Goal: Task Accomplishment & Management: Complete application form

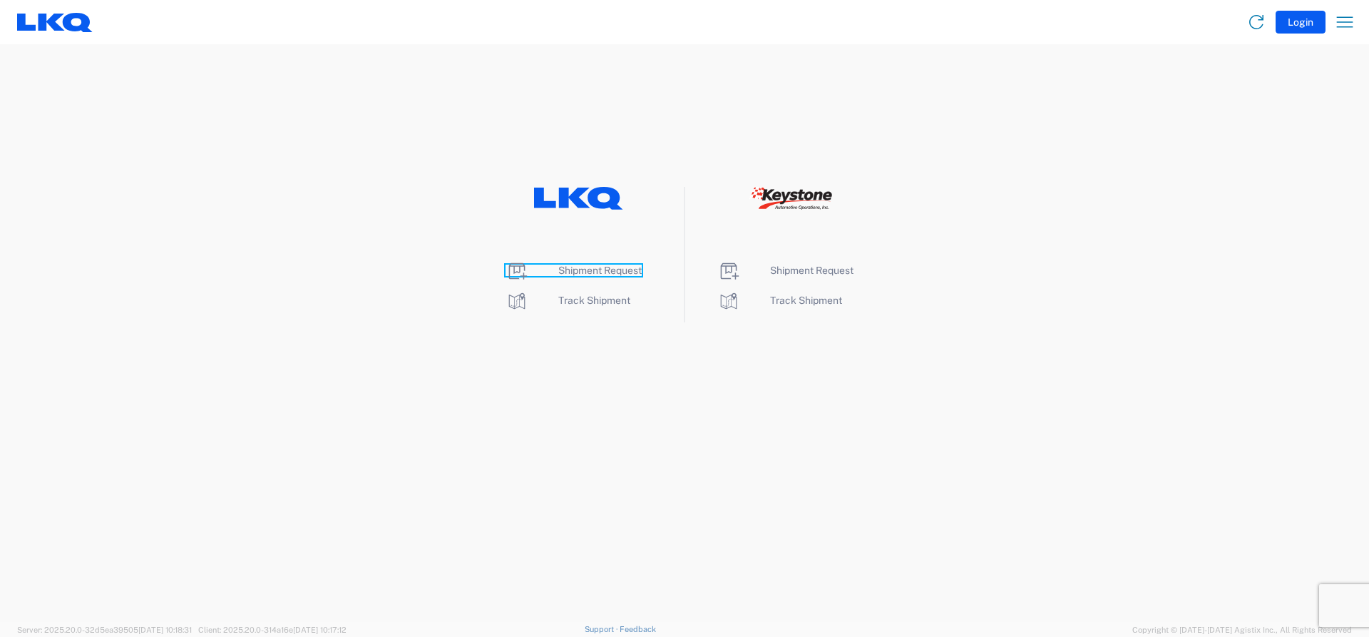
click at [602, 274] on span "Shipment Request" at bounding box center [599, 269] width 83 height 11
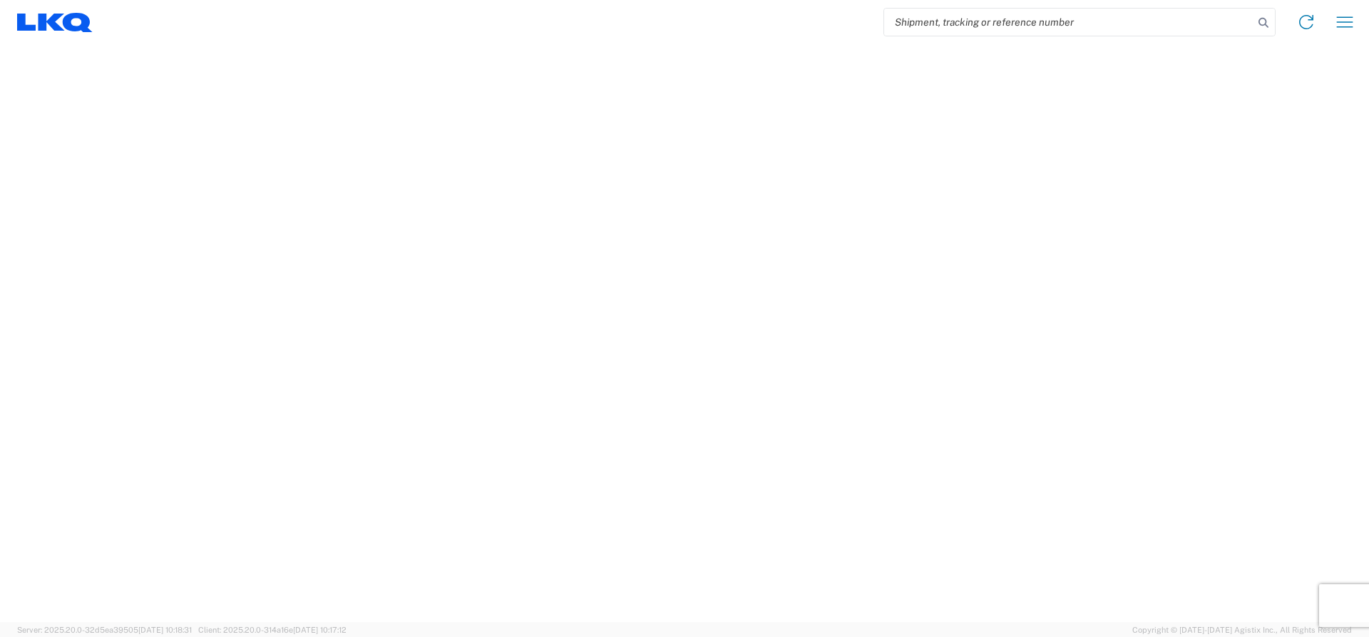
select select "FULL"
select select "LBS"
select select "IN"
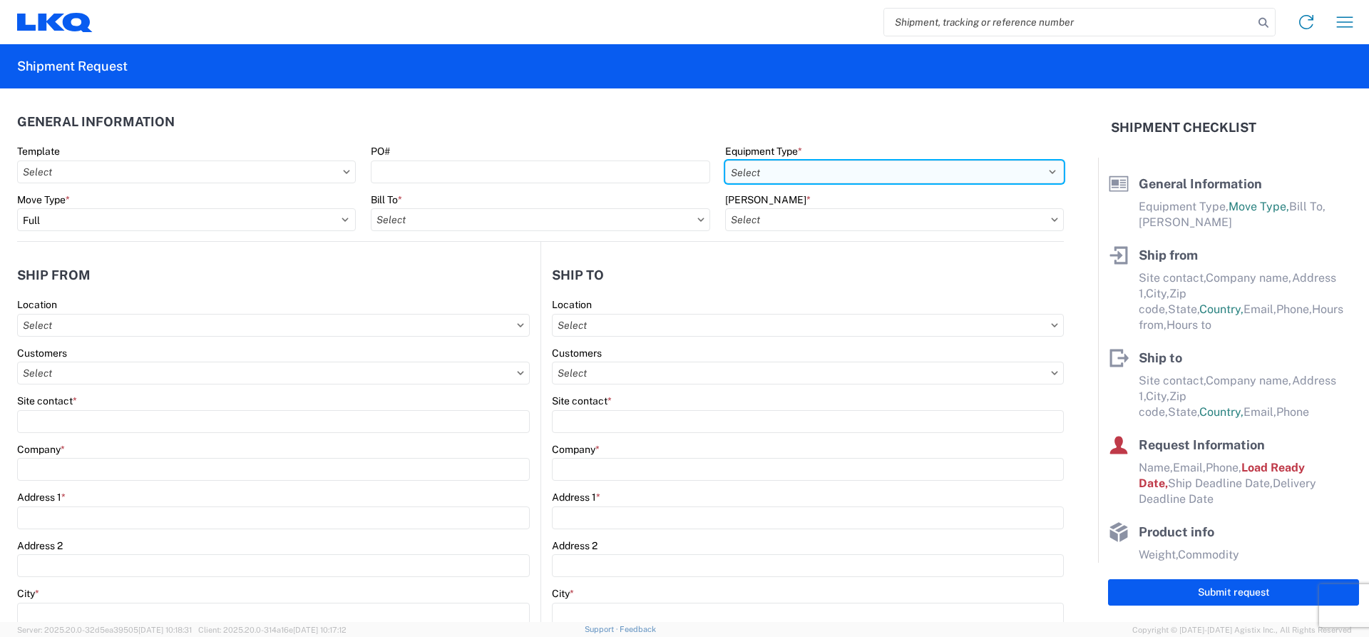
click at [808, 172] on select "Select 53’ Dry Van Flatbed Dropdeck (van) Lowboy (flatbed) Rail" at bounding box center [894, 171] width 339 height 23
select select "STDV"
click at [725, 160] on select "Select 53’ Dry Van Flatbed Dropdeck (van) Lowboy (flatbed) Rail" at bounding box center [894, 171] width 339 height 23
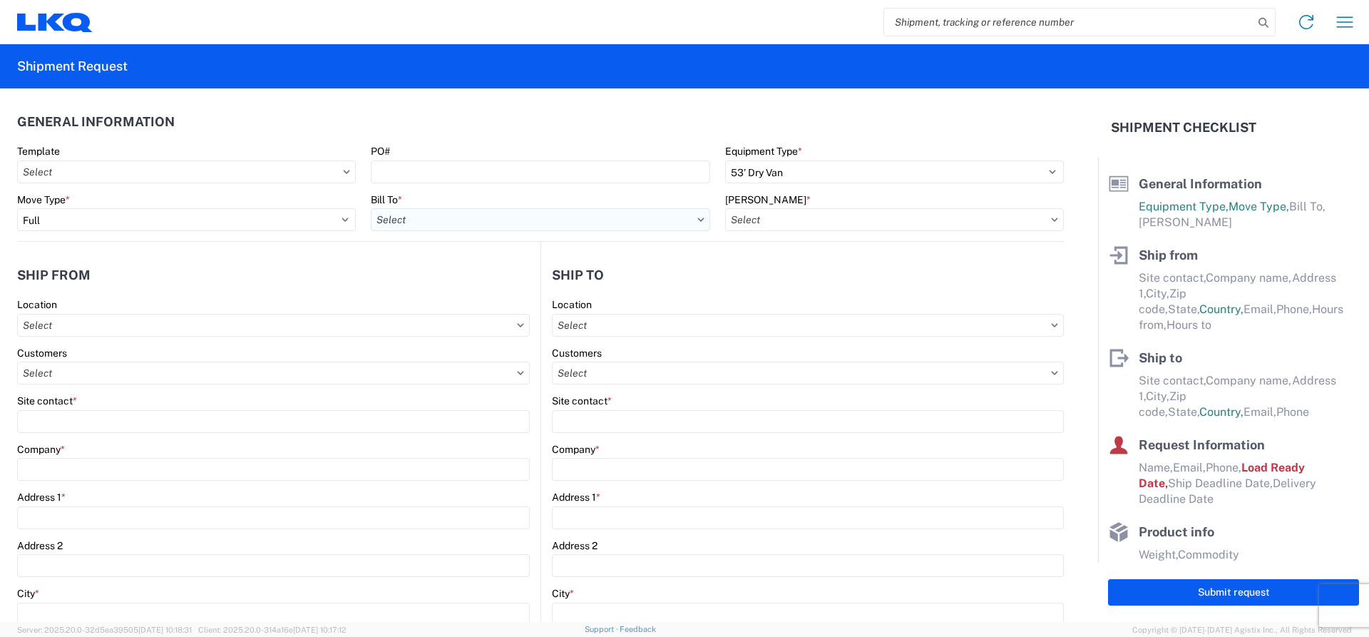
click at [421, 220] on input "text" at bounding box center [540, 219] width 339 height 23
type input "1882"
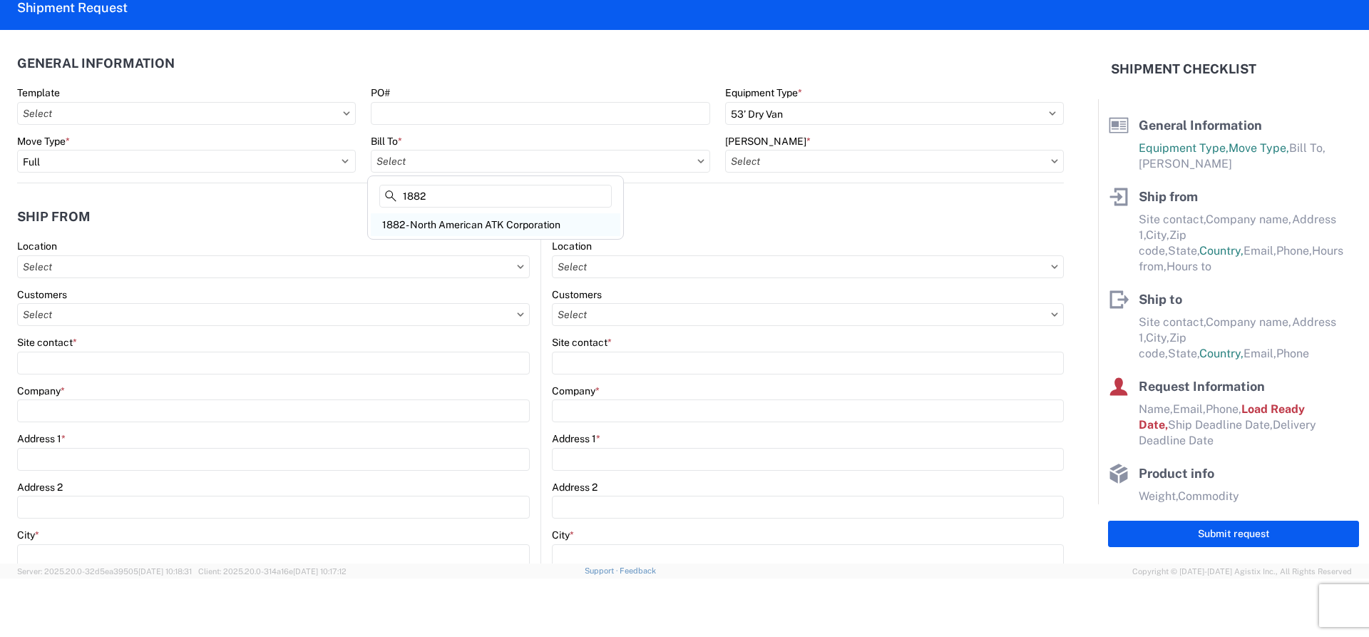
click at [421, 220] on div "1882 - North American ATK Corporation" at bounding box center [495, 224] width 249 height 23
type input "1882 - North American ATK Corporation"
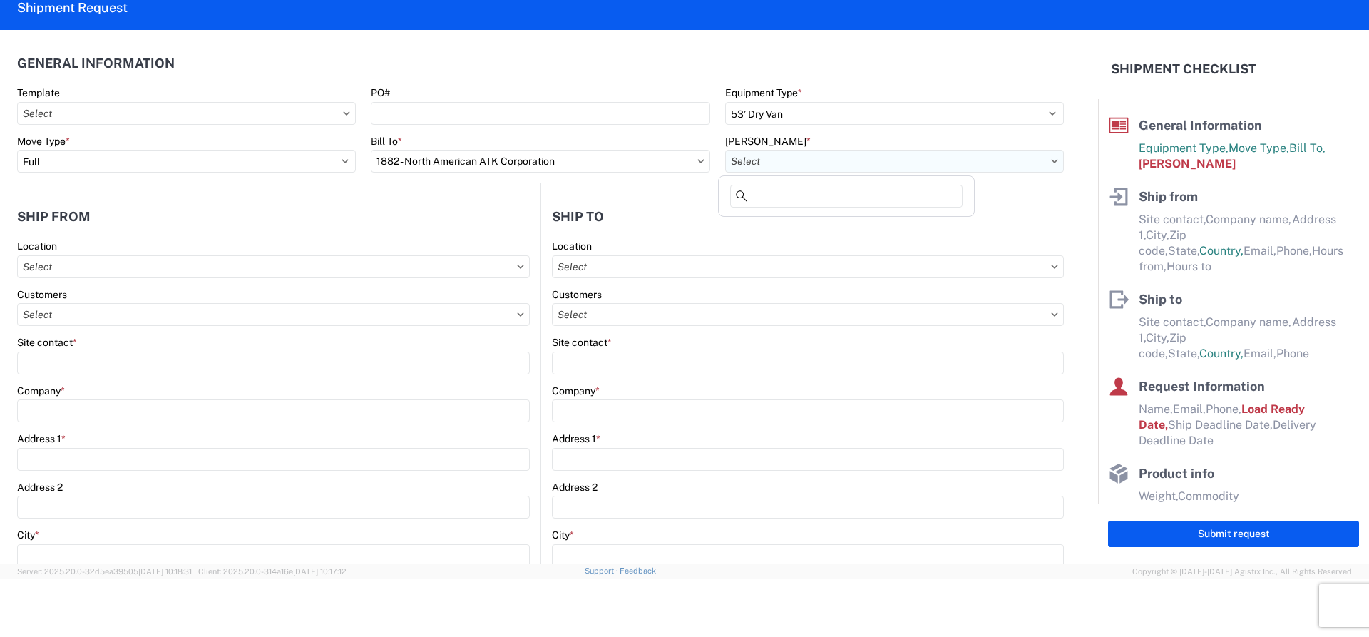
click at [763, 167] on input "text" at bounding box center [894, 161] width 339 height 23
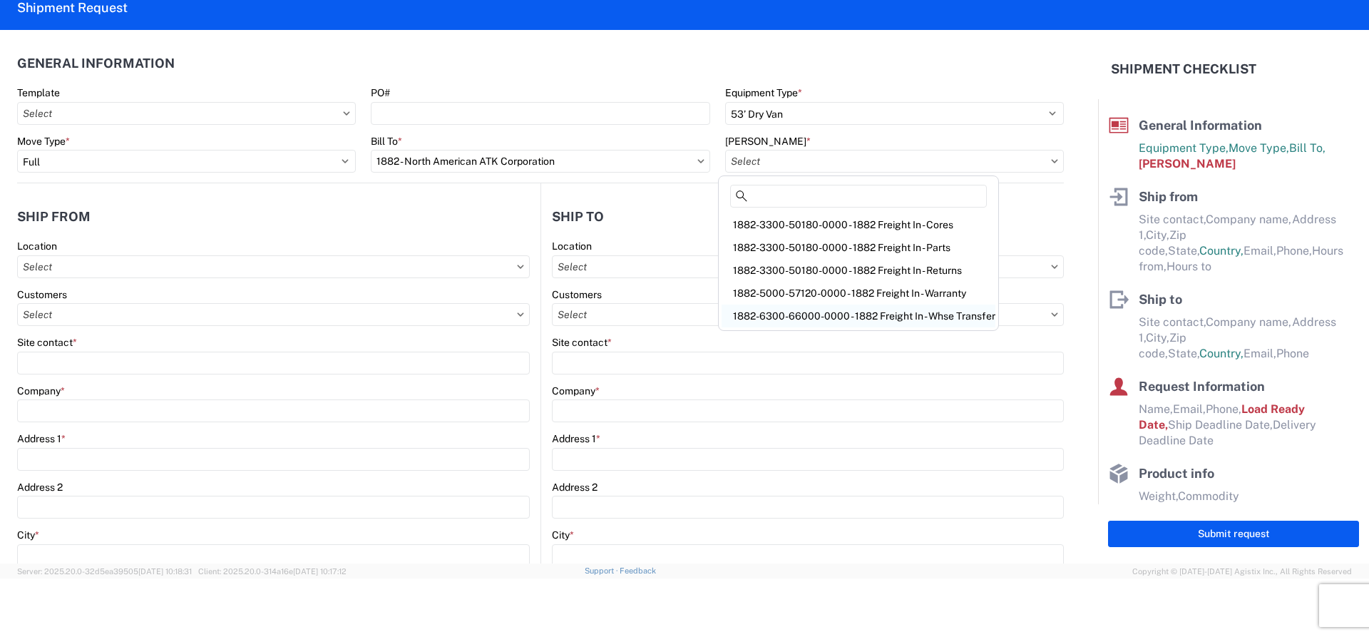
click at [836, 316] on div "1882-6300-66000-0000 - 1882 Freight In - Whse Transfer" at bounding box center [858, 315] width 274 height 23
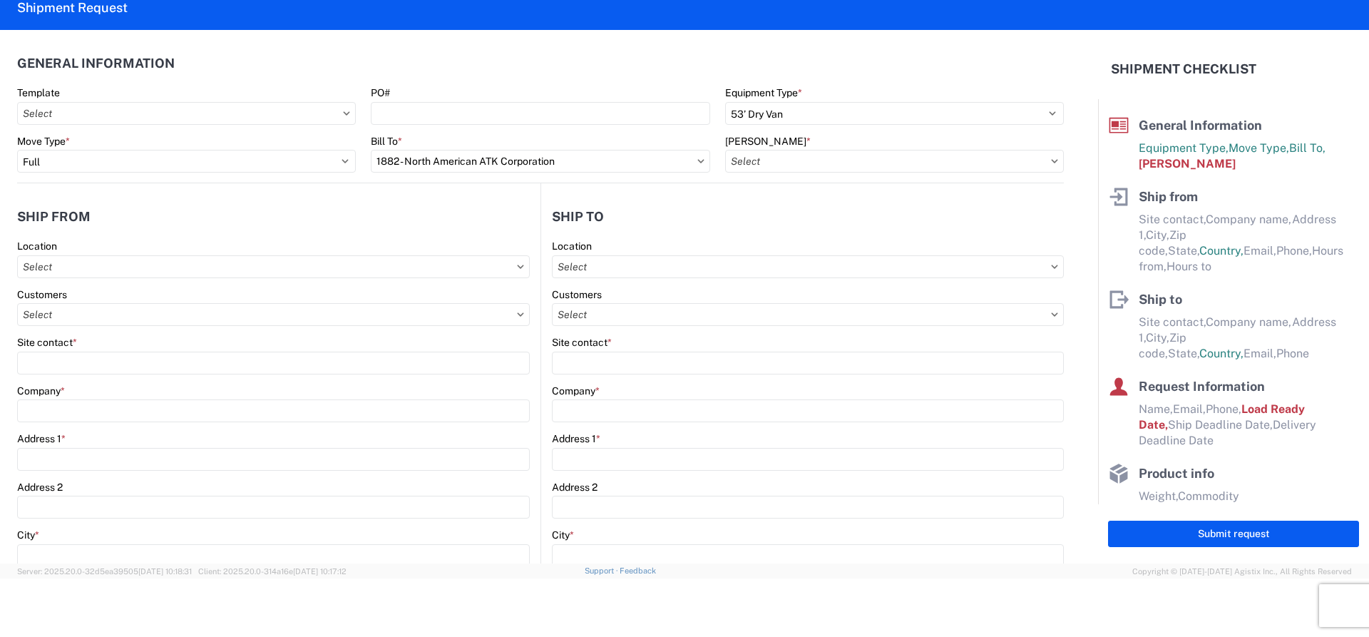
type input "1882-6300-66000-0000 - 1882 Freight In - Whse Transfer"
click at [110, 253] on div "Location" at bounding box center [273, 258] width 512 height 38
click at [108, 266] on input "text" at bounding box center [273, 266] width 512 height 23
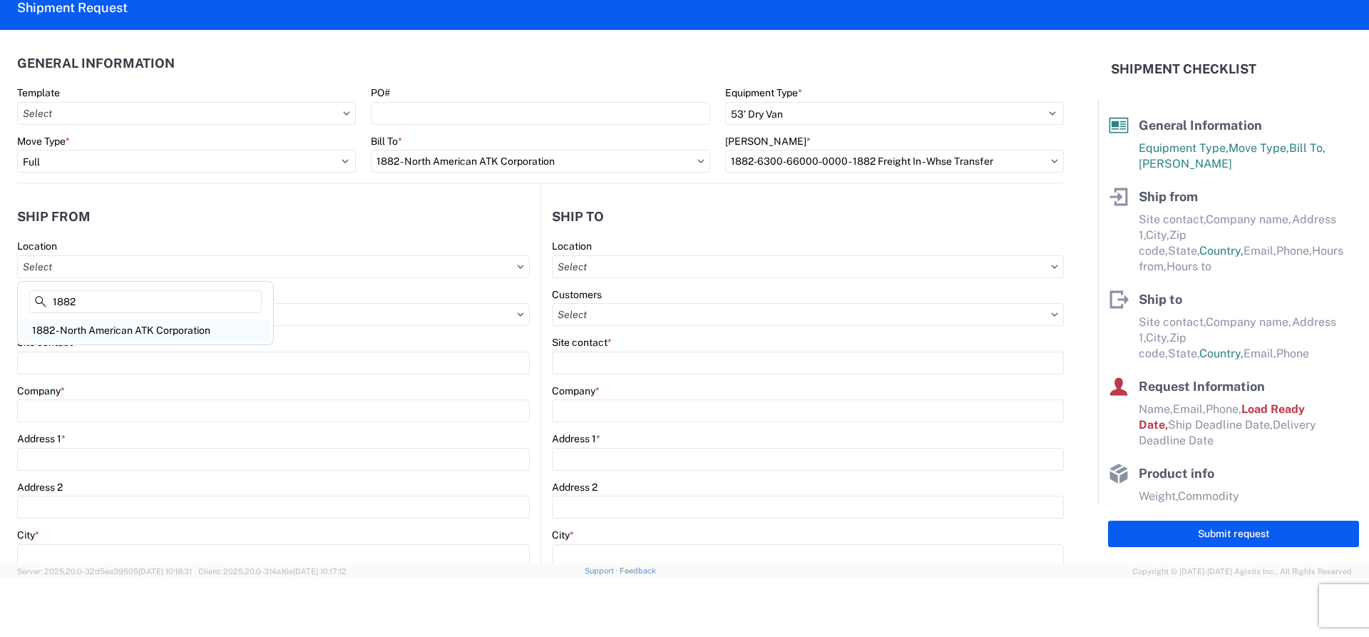
type input "1882"
click at [111, 332] on div "1882 - North American ATK Corporation" at bounding box center [145, 330] width 249 height 23
type input "1882 - North American ATK Corporation"
type input "LKQ Corporation"
type input "[STREET_ADDRESS]"
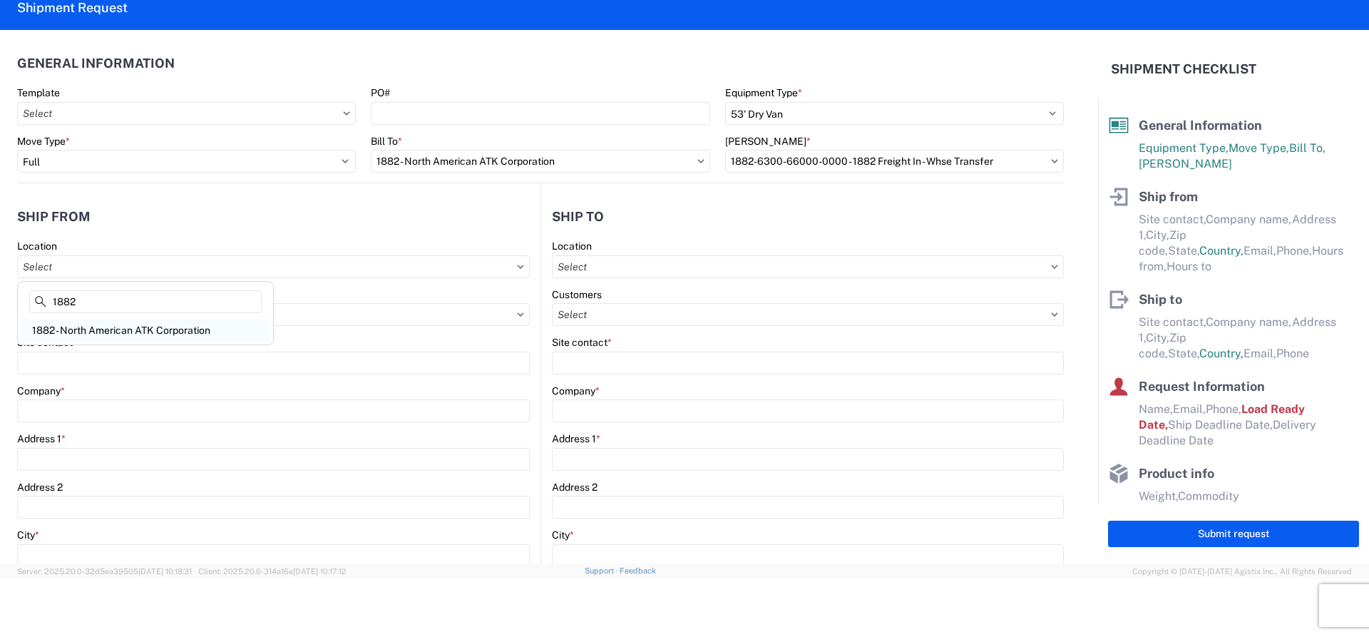
type input "[GEOGRAPHIC_DATA]"
type input "75050"
select select "[GEOGRAPHIC_DATA]"
select select "US"
type input "[PHONE_NUMBER]"
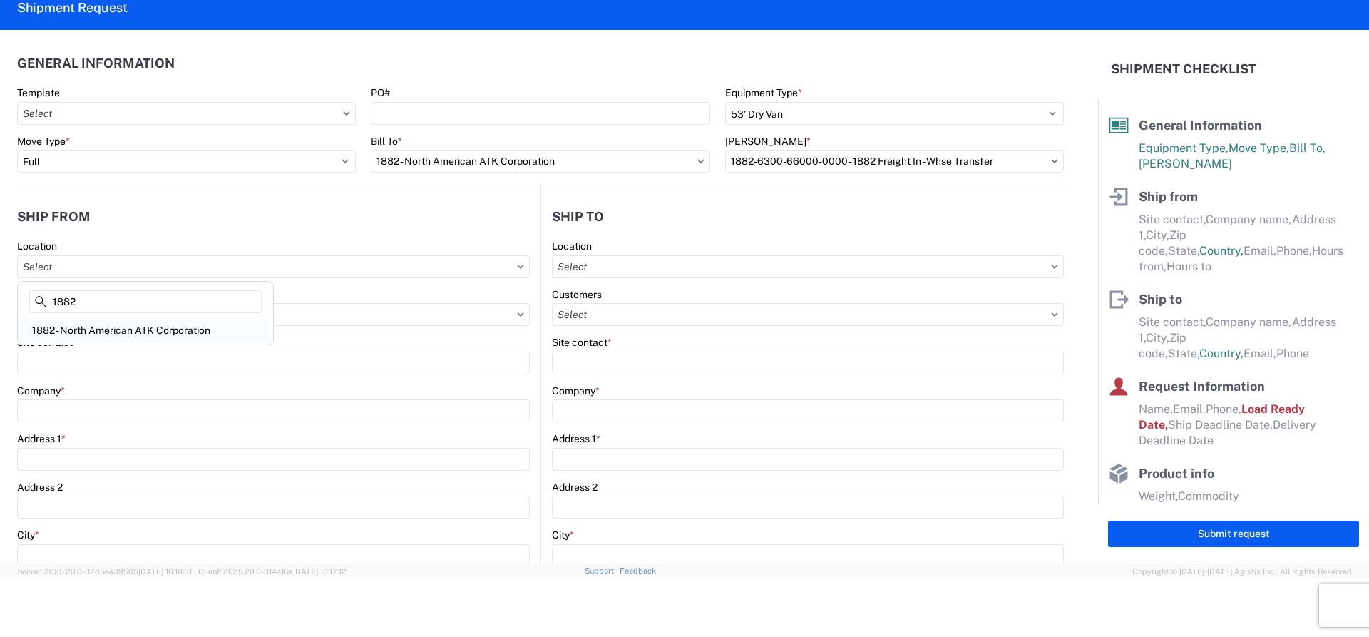
type input "07:00"
type input "17:00"
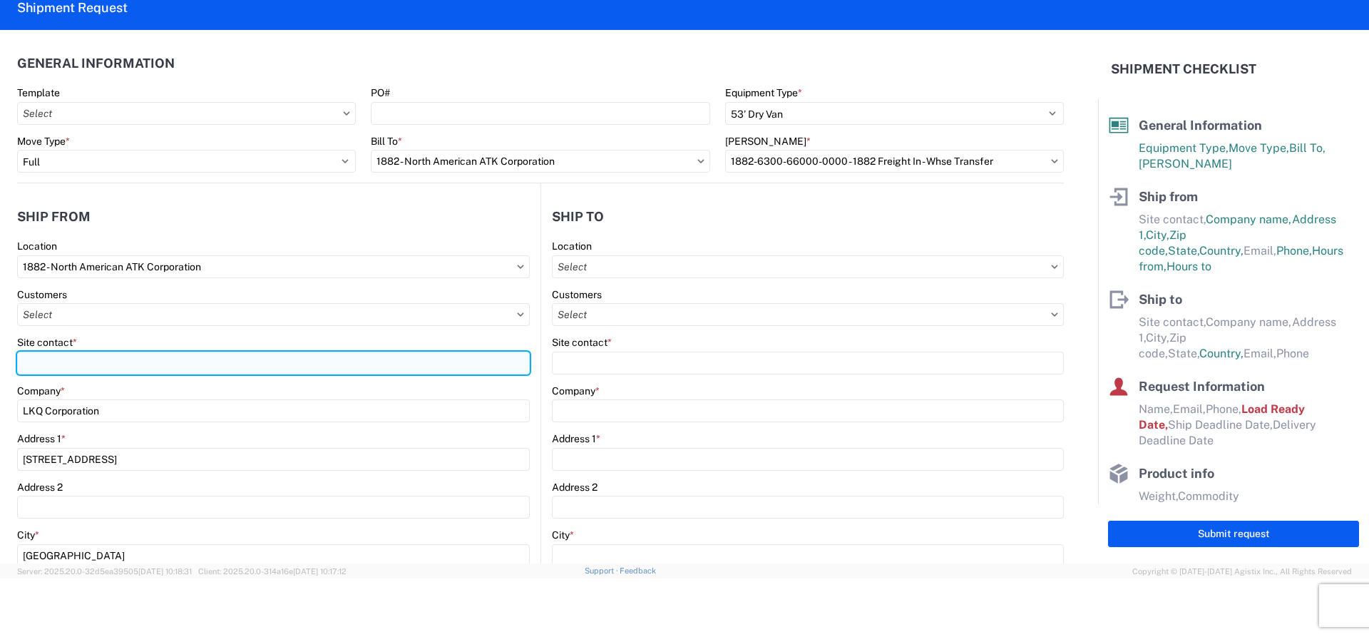
click at [85, 371] on input "Site contact *" at bounding box center [273, 362] width 512 height 23
drag, startPoint x: 134, startPoint y: 366, endPoint x: -26, endPoint y: 375, distance: 159.9
click at [0, 375] on html "Home Shipment request Shipment tracking Shipment Request General Information Te…" at bounding box center [684, 318] width 1369 height 637
type input "[PERSON_NAME]"
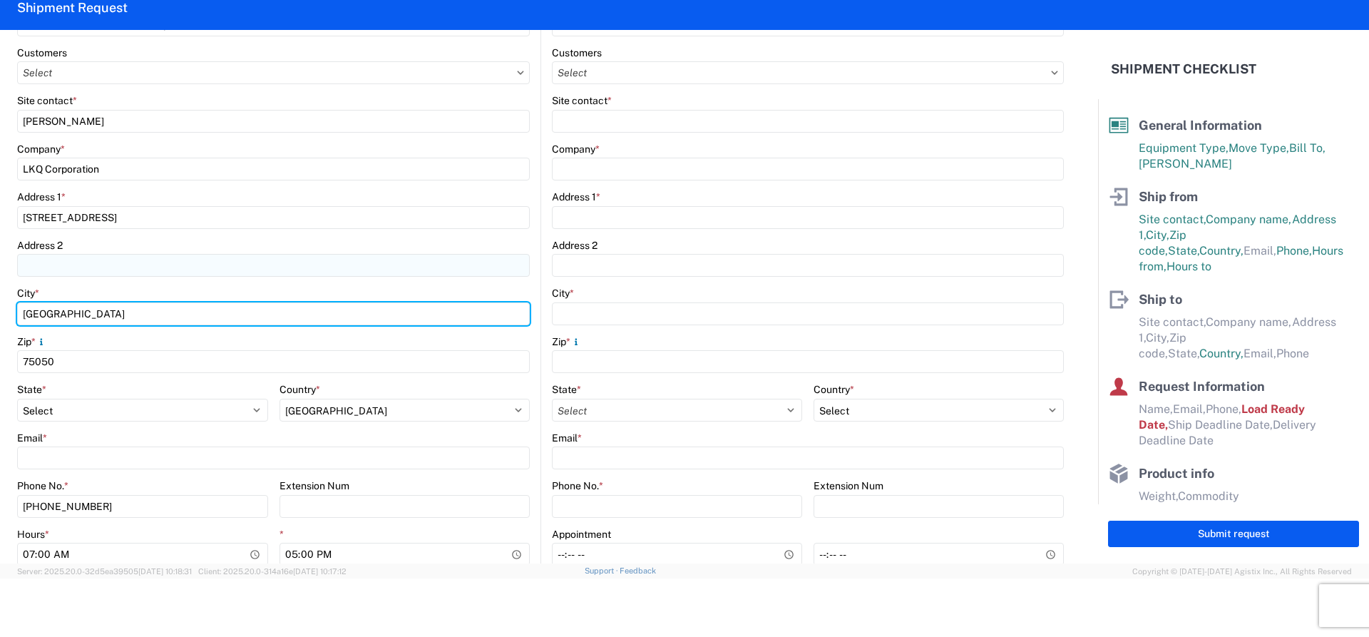
scroll to position [285, 0]
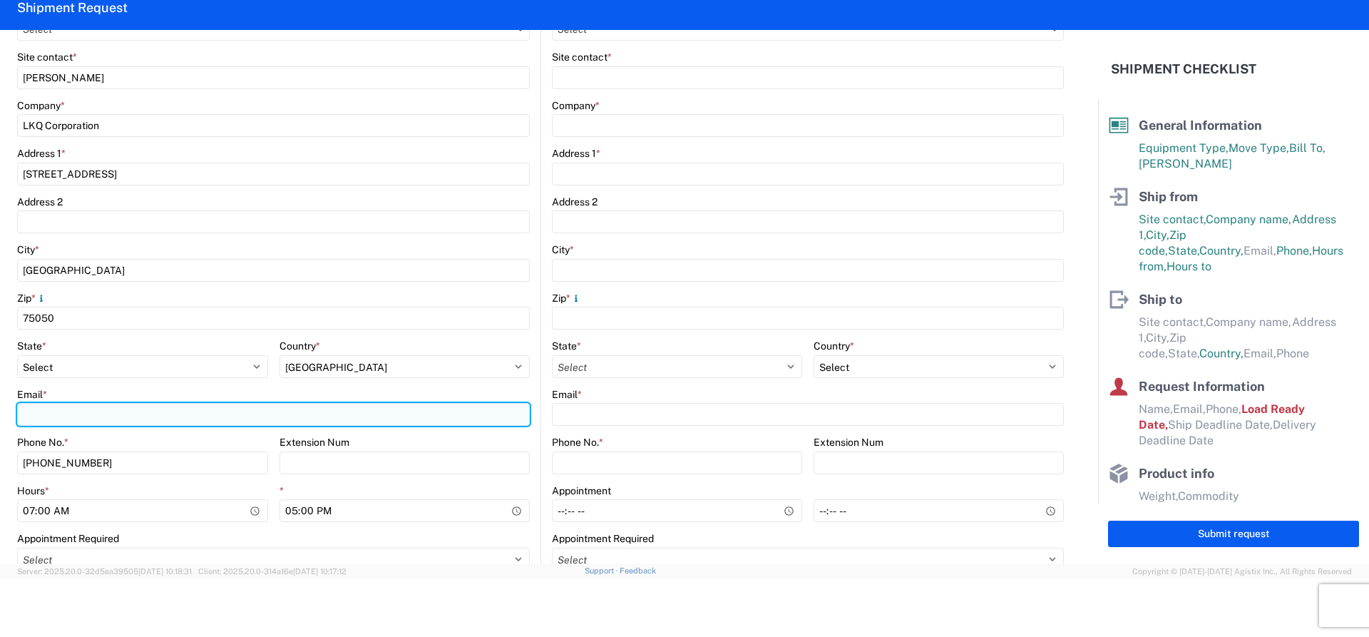
click at [51, 414] on input "Email *" at bounding box center [273, 414] width 512 height 23
paste input ""[PERSON_NAME]" <[PERSON_NAME][EMAIL_ADDRESS][DOMAIN_NAME]>"
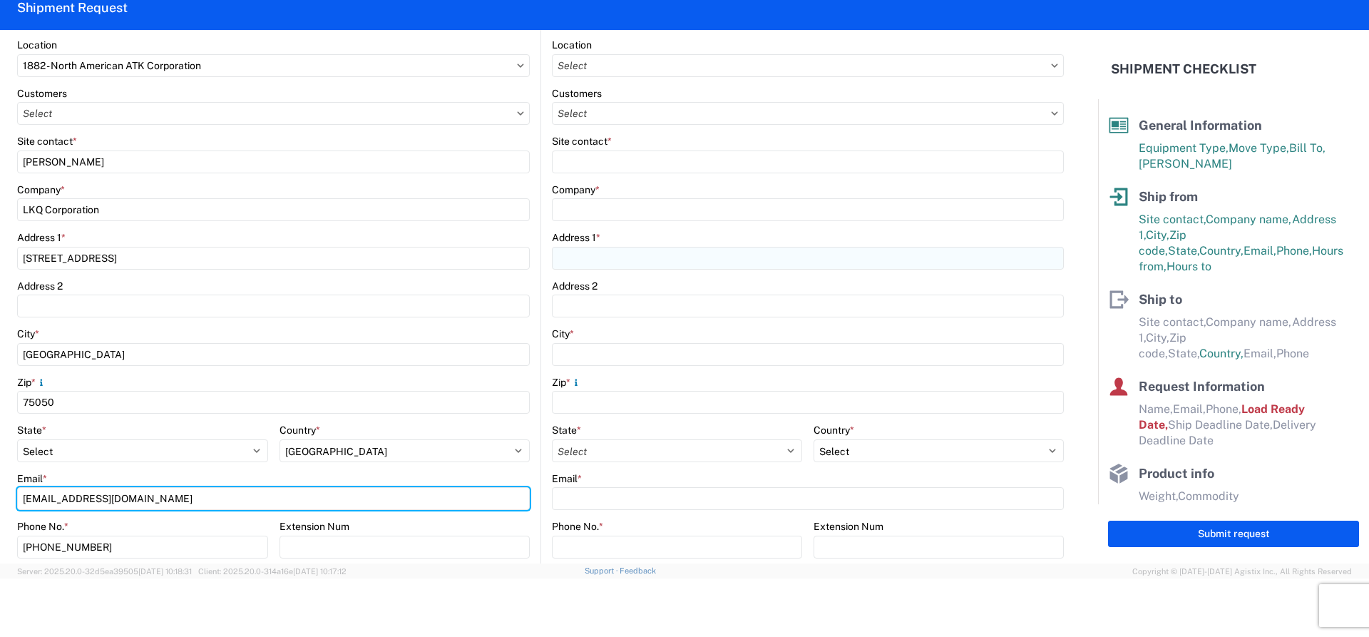
scroll to position [71, 0]
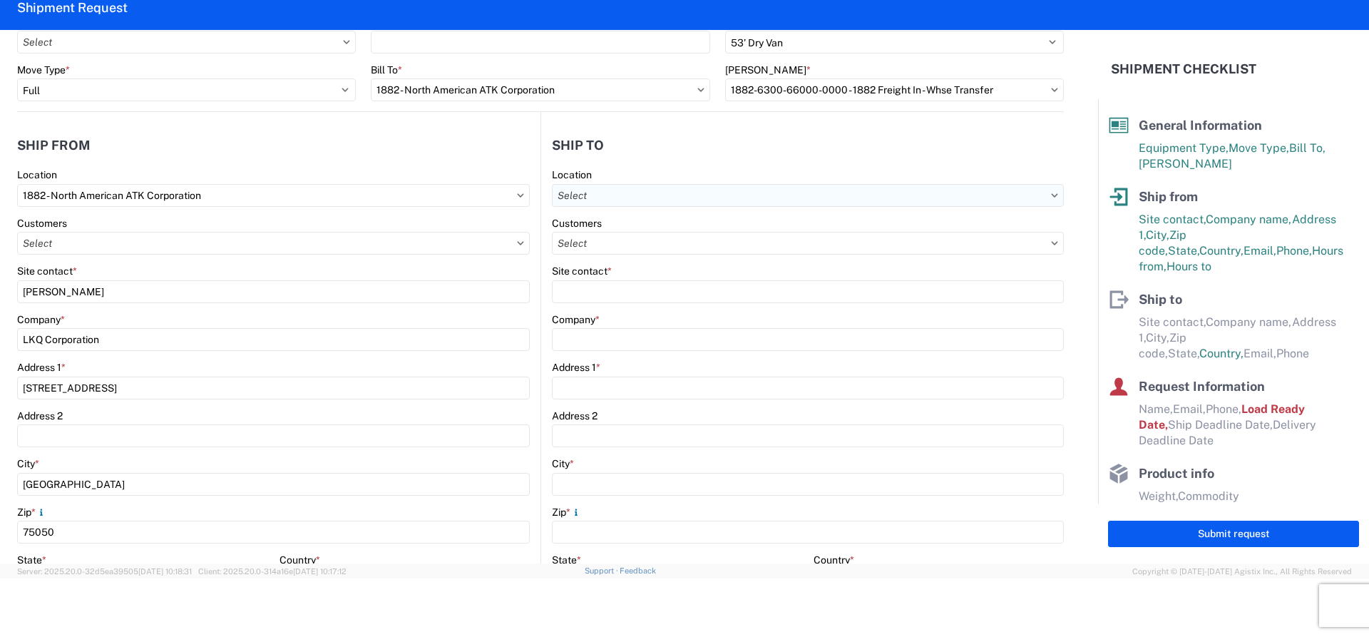
type input "[EMAIL_ADDRESS][DOMAIN_NAME]"
click at [595, 201] on input "text" at bounding box center [808, 195] width 512 height 23
type input "A"
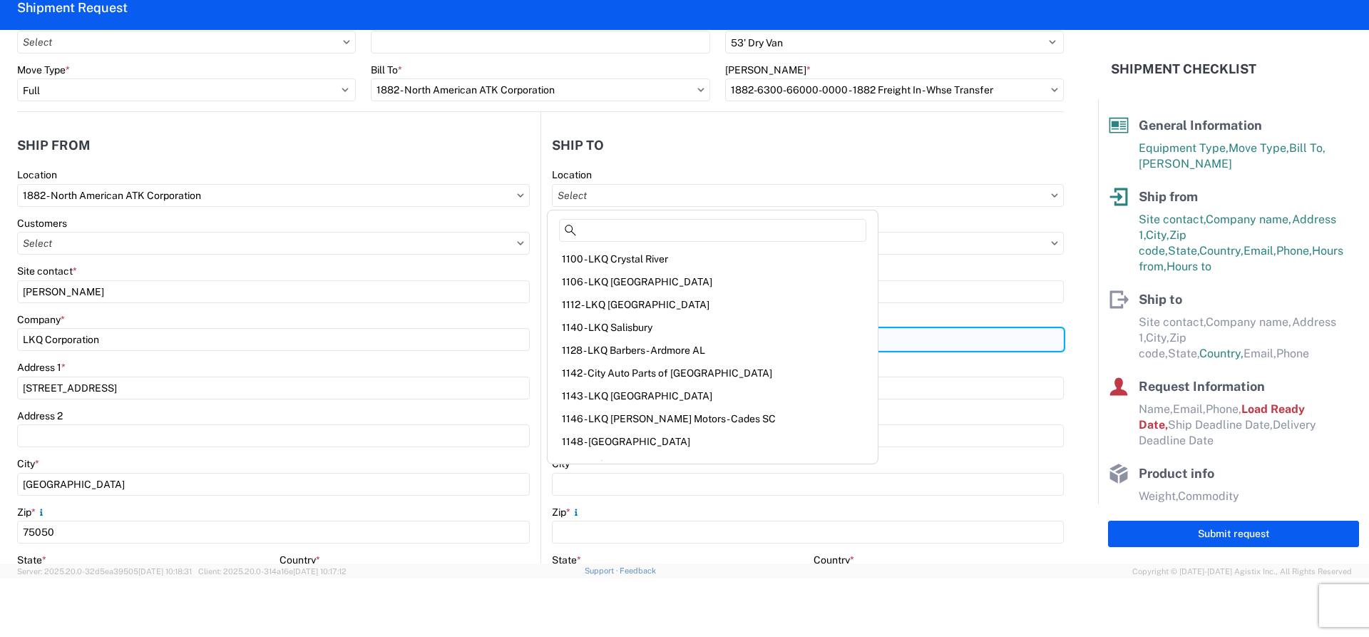
click at [857, 336] on input "Company *" at bounding box center [808, 339] width 512 height 23
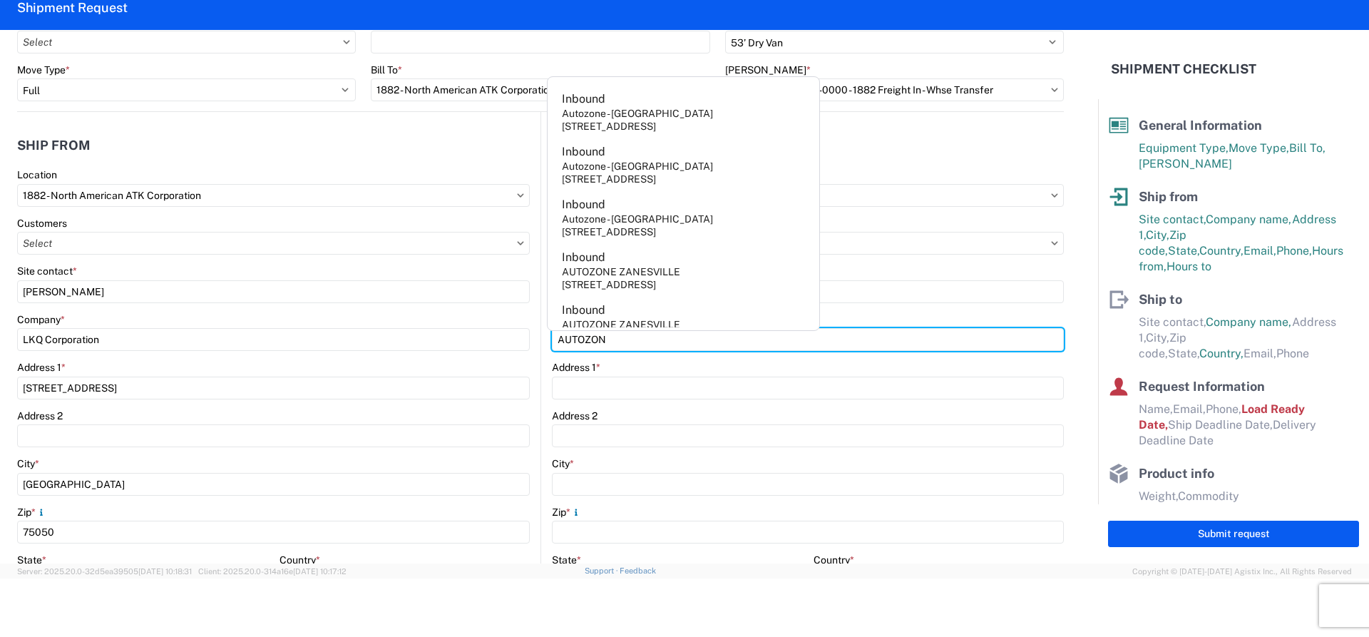
type input "AUTOZONE [PERSON_NAME]"
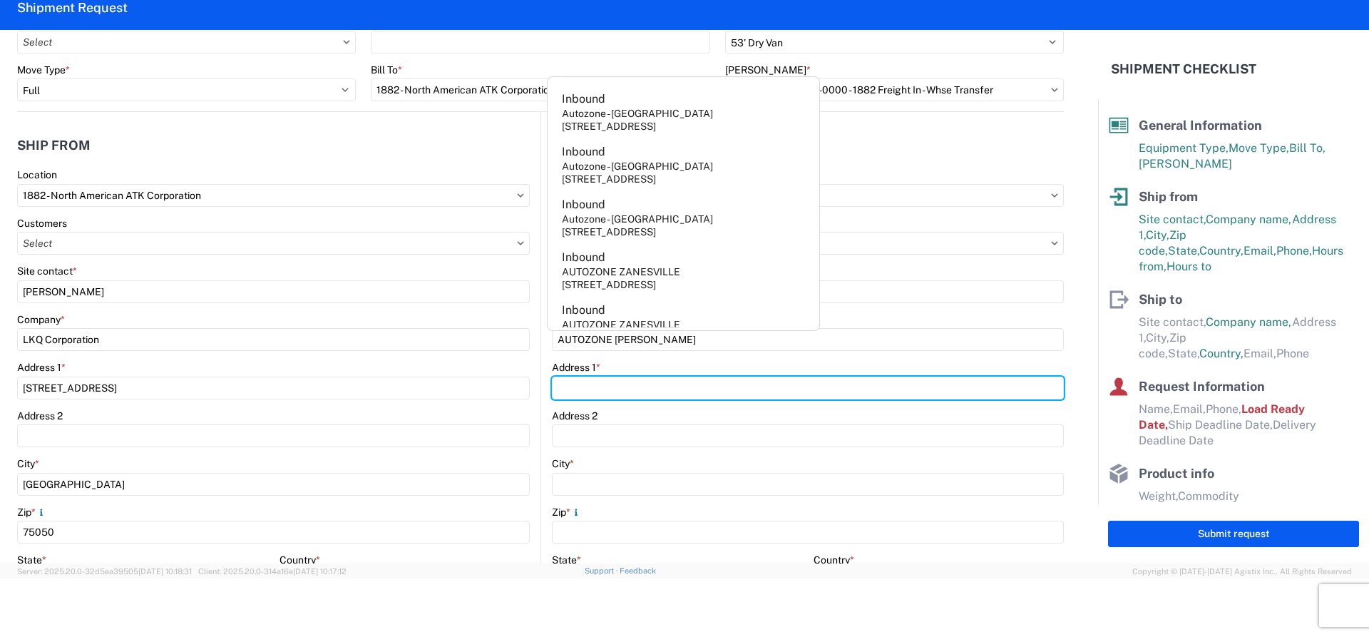
type input "[STREET_ADDRESS]"
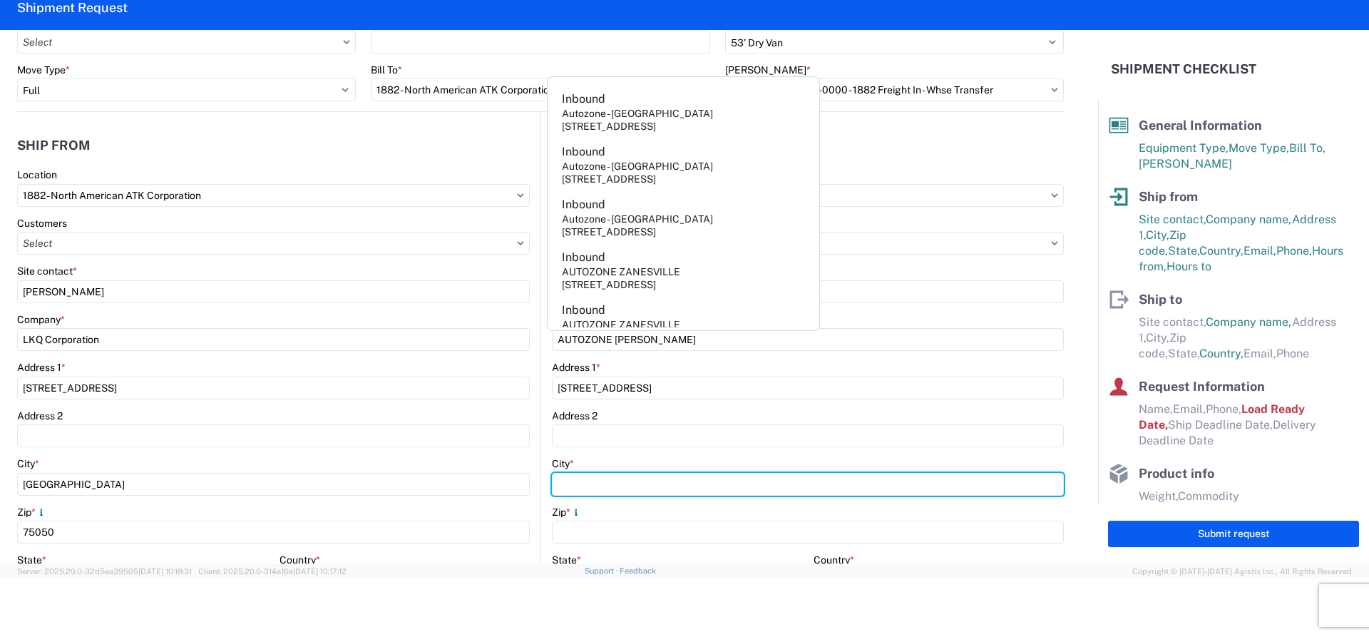
type input "[PERSON_NAME]"
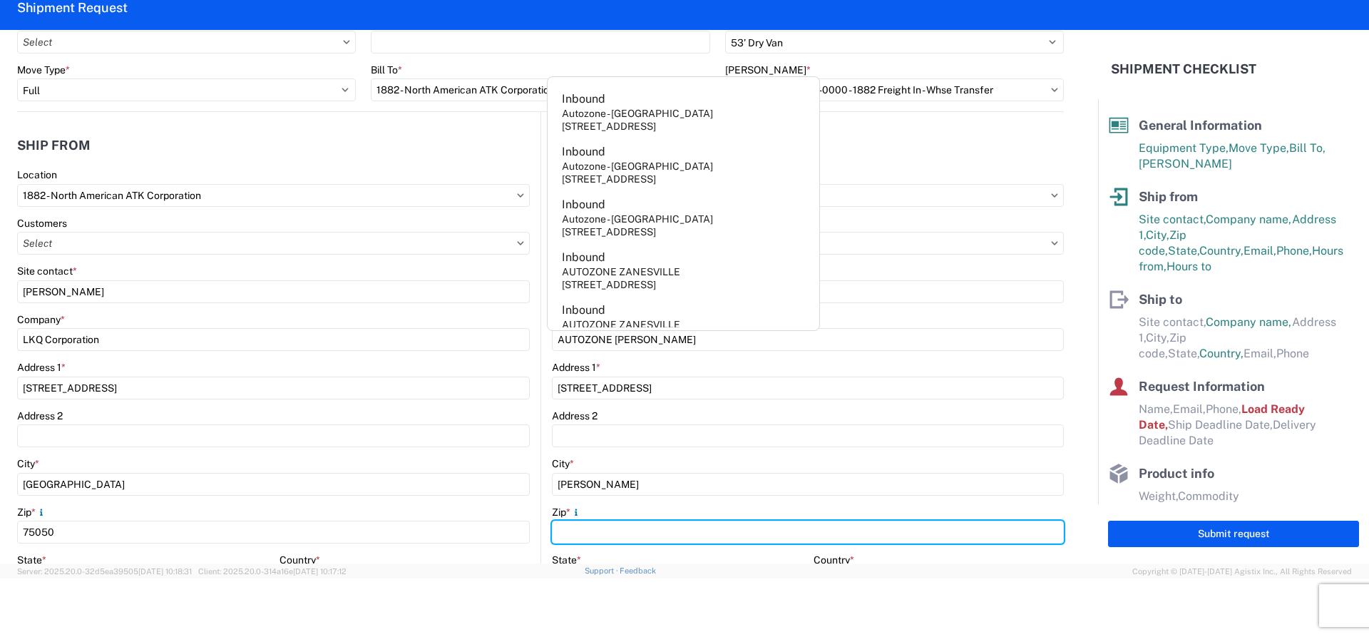
type input "75160"
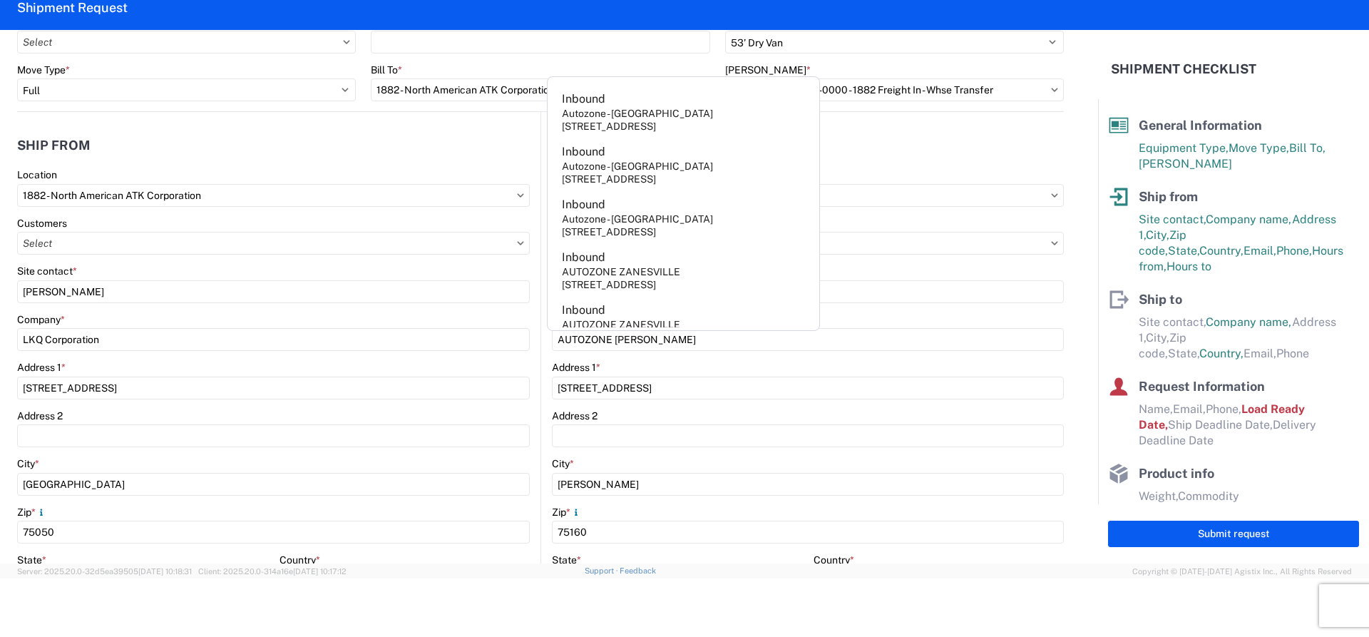
select select "[GEOGRAPHIC_DATA]"
type input "RECEIVING"
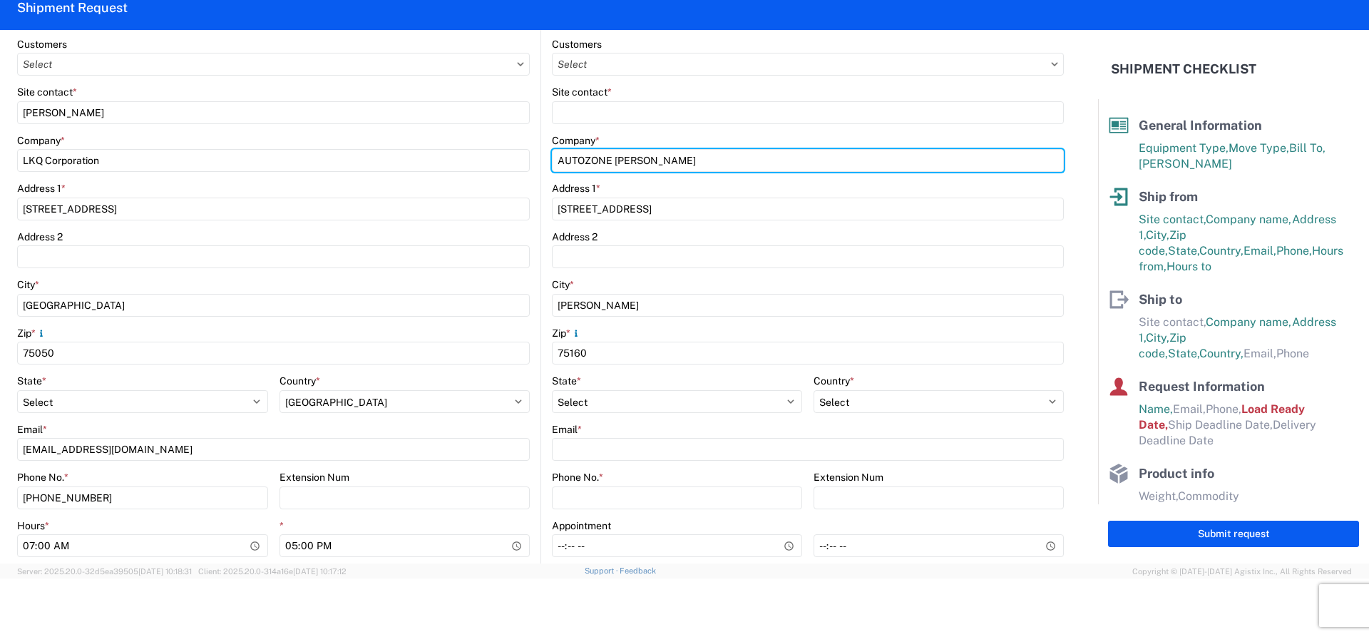
scroll to position [285, 0]
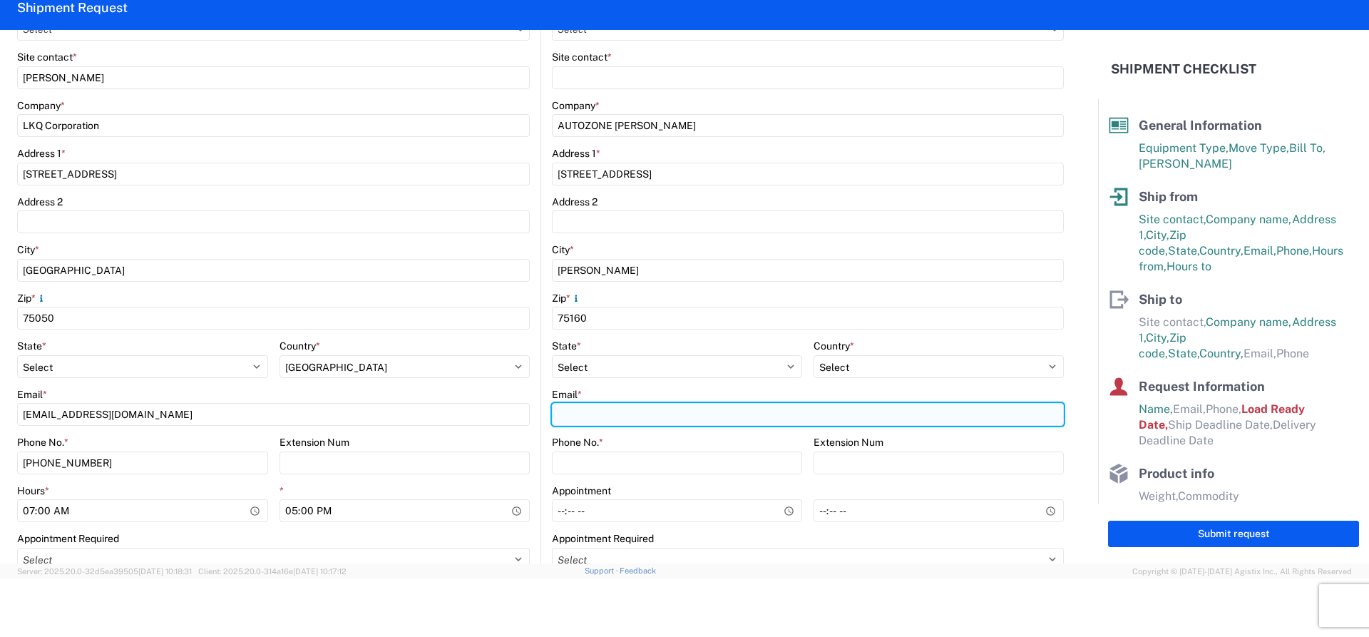
click at [598, 416] on input "Email *" at bounding box center [808, 414] width 512 height 23
type input "A"
type input "[PERSON_NAME][EMAIL_ADDRESS][PERSON_NAME][DOMAIN_NAME]"
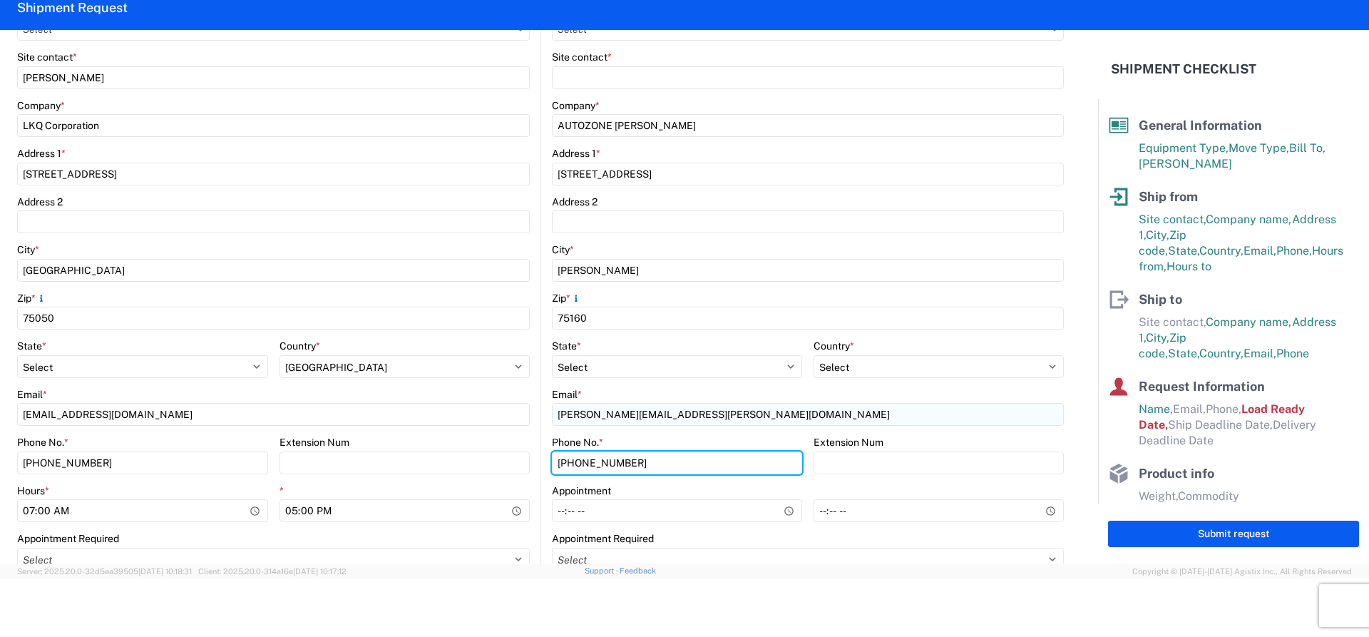
type input "[PHONE_NUMBER]"
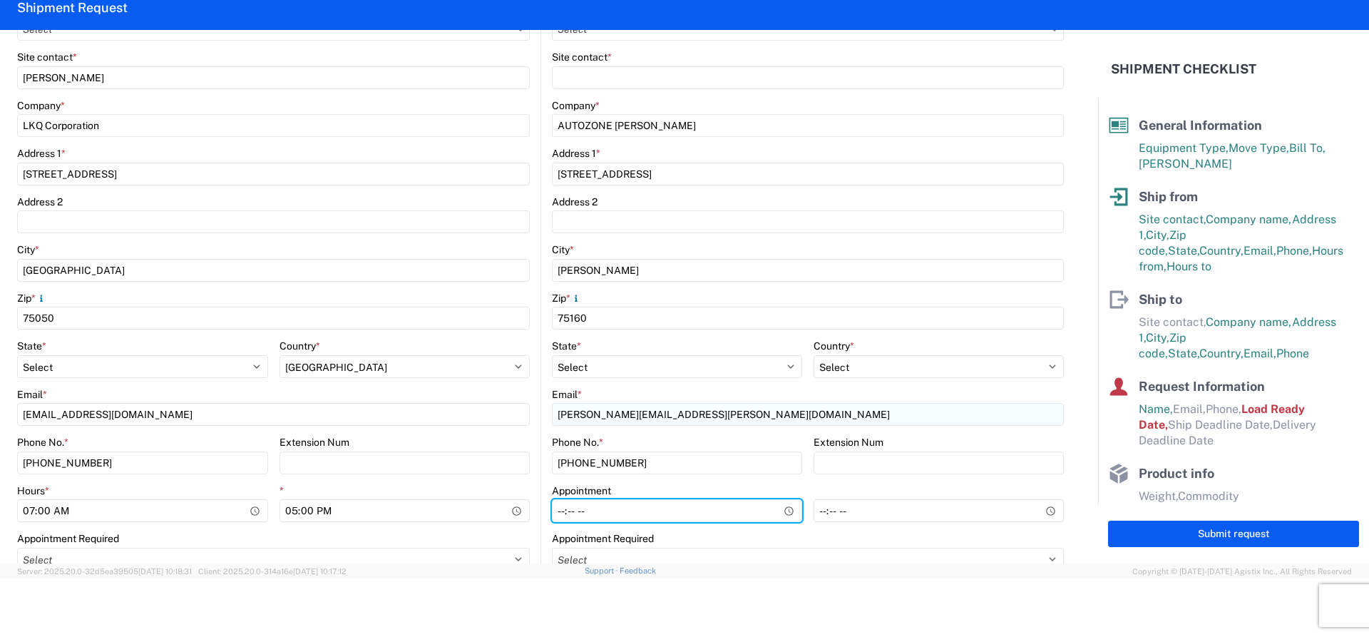
type input "20:30"
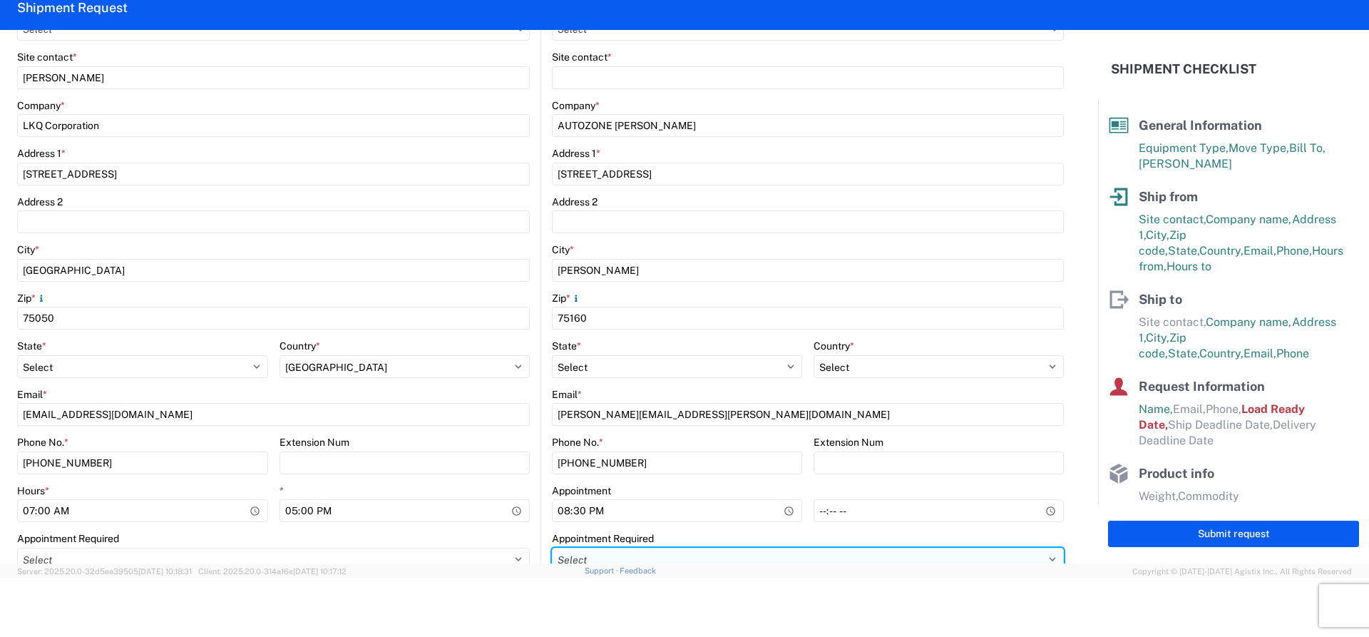
scroll to position [292, 0]
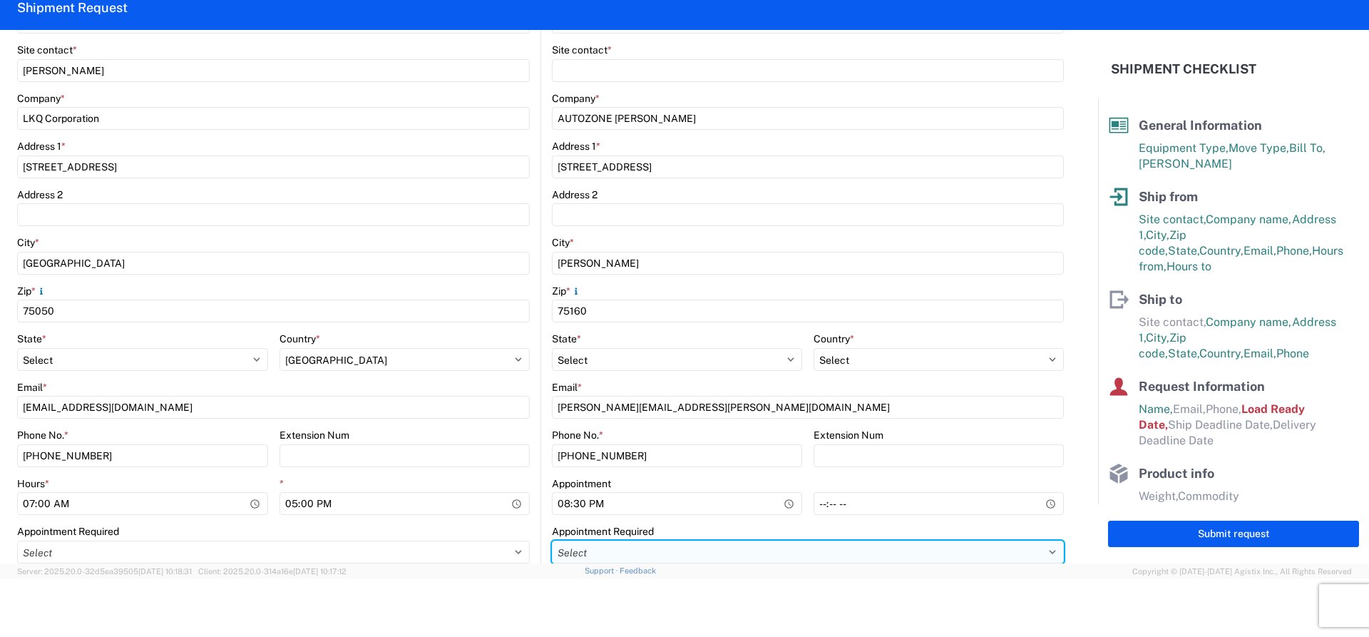
click at [624, 557] on select "Select Appt Required Appt Not Required Appt - First available" at bounding box center [808, 551] width 512 height 23
select select "apptRequired"
click at [552, 540] on select "Select Appt Required Appt Not Required Appt - First available" at bounding box center [808, 551] width 512 height 23
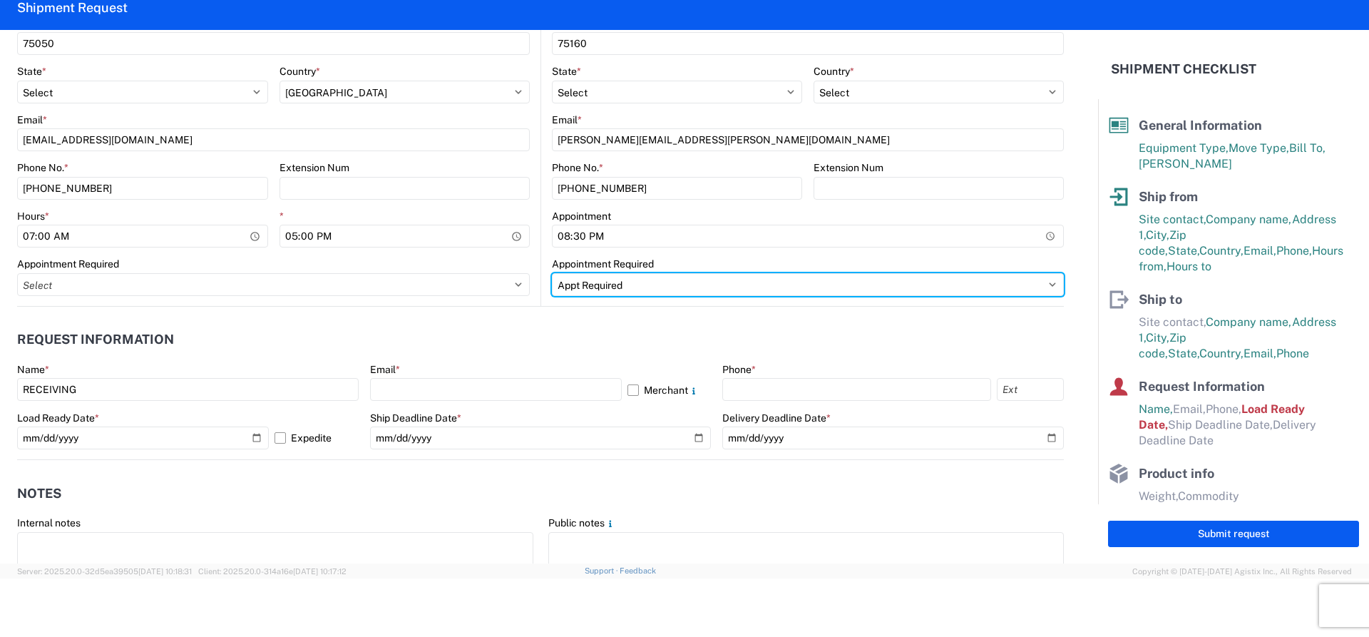
scroll to position [577, 0]
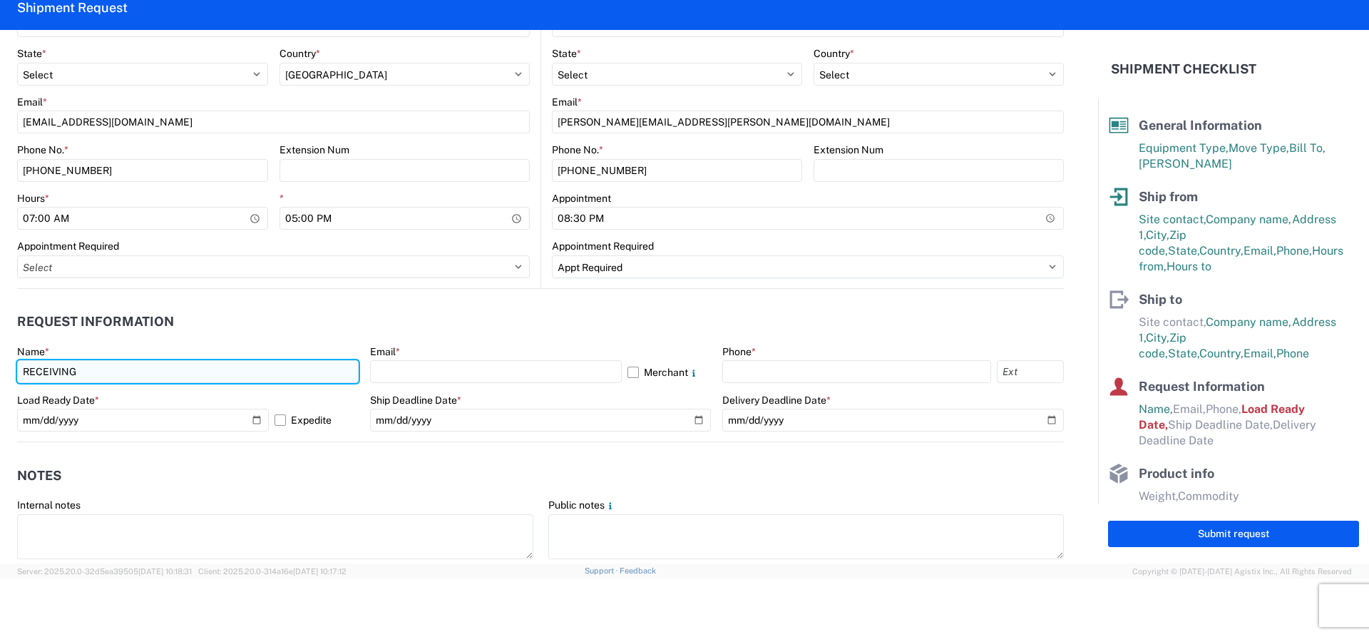
click at [218, 381] on input "RECEIVING" at bounding box center [187, 371] width 341 height 23
drag, startPoint x: 216, startPoint y: 381, endPoint x: -60, endPoint y: 398, distance: 276.4
click at [0, 398] on html "Home Shipment request Shipment tracking Shipment Request General Information Te…" at bounding box center [684, 318] width 1369 height 637
type input "a"
type input "[PERSON_NAME]"
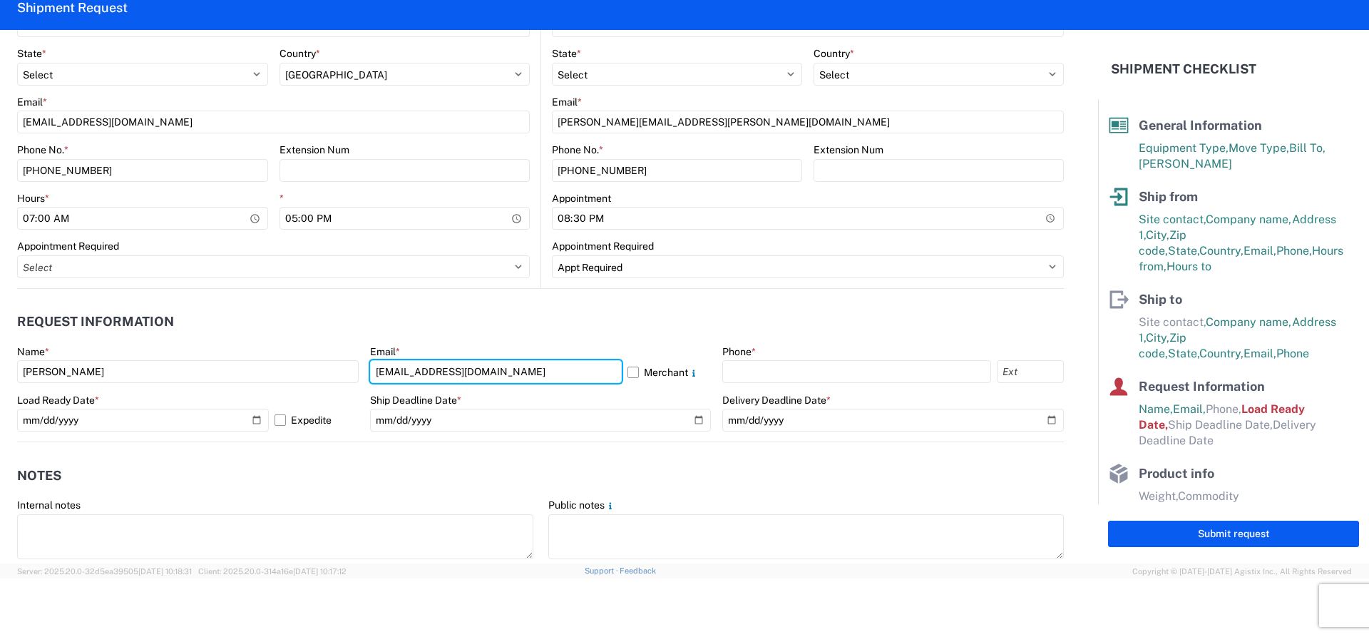
type input "[EMAIL_ADDRESS][DOMAIN_NAME]"
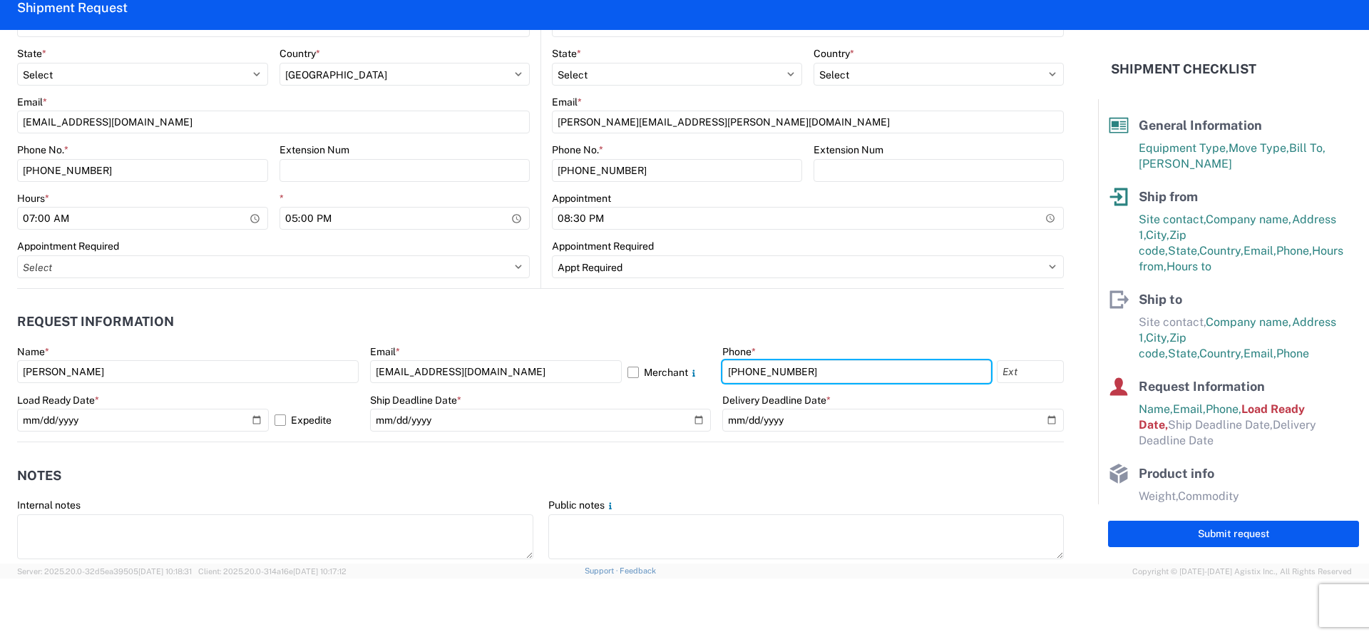
type input "[PHONE_NUMBER]"
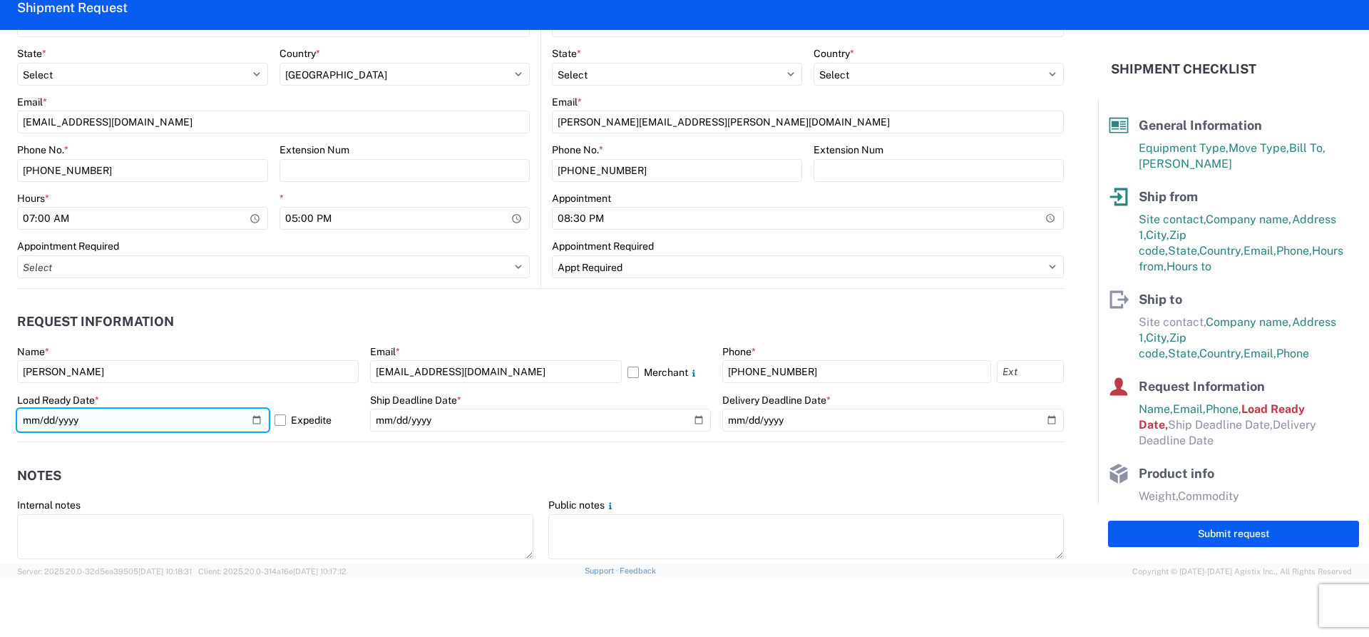
click at [249, 423] on input "[DATE]" at bounding box center [143, 419] width 252 height 23
type input "[DATE]"
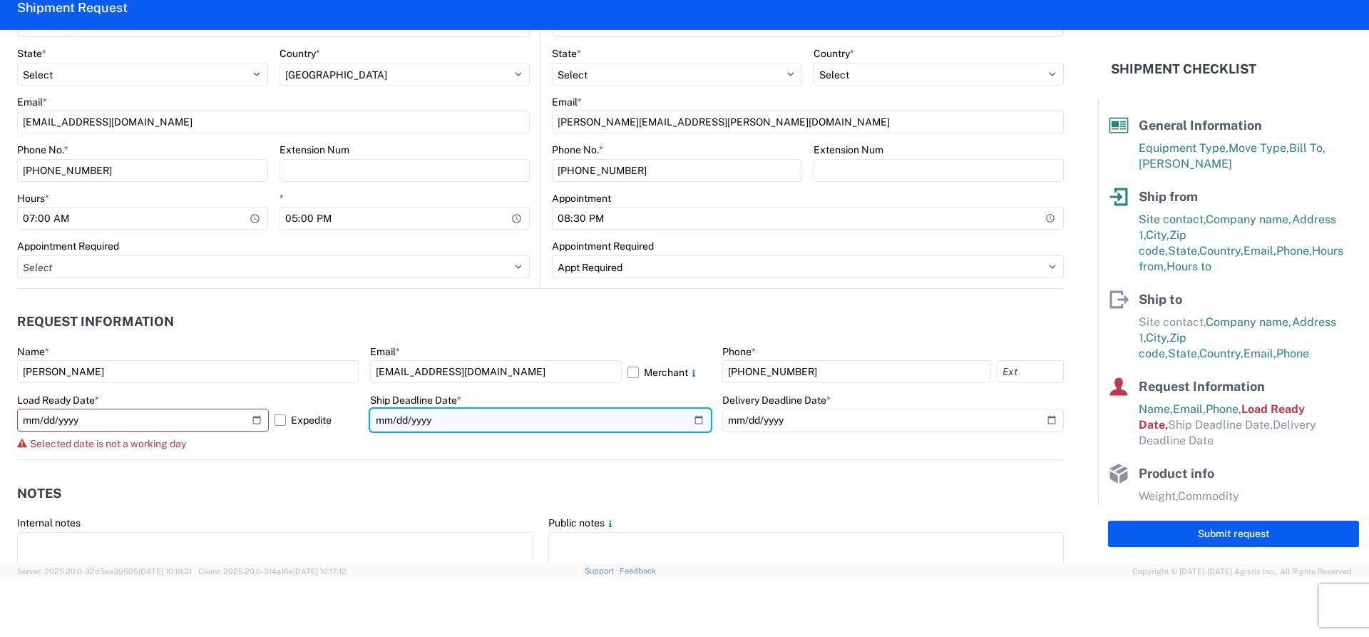
click at [454, 426] on input "date" at bounding box center [540, 419] width 341 height 23
click at [687, 416] on input "date" at bounding box center [540, 419] width 341 height 23
type input "[DATE]"
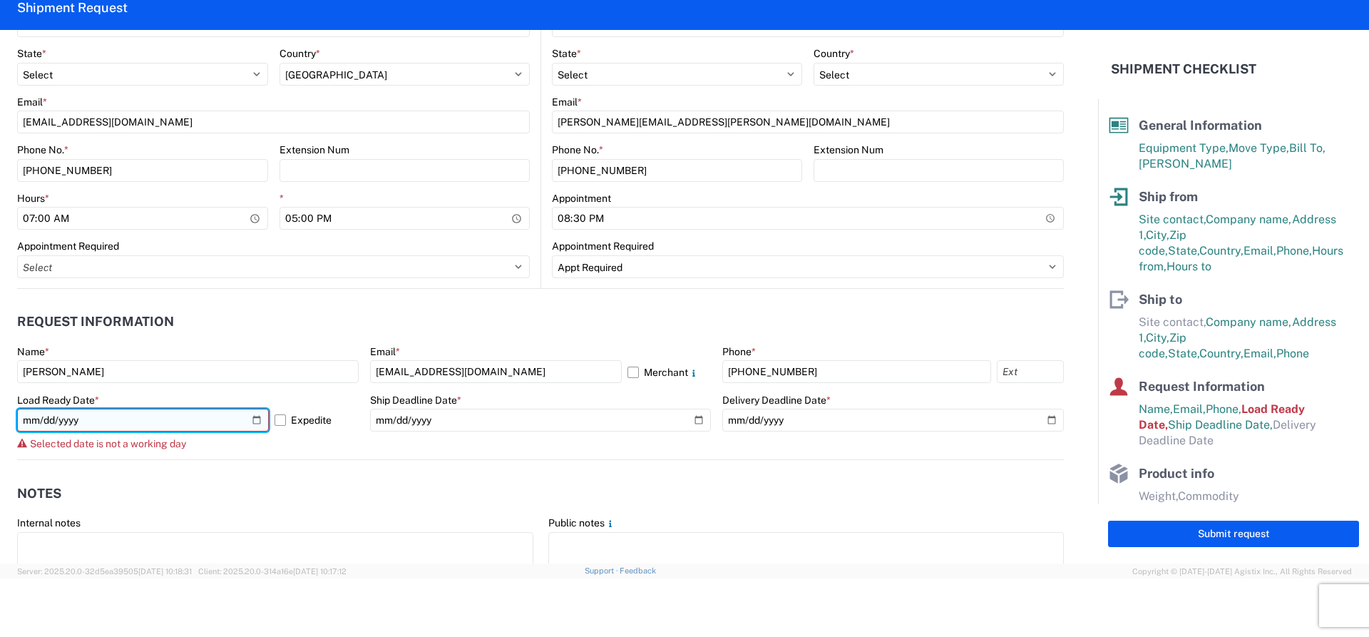
click at [257, 413] on input "[DATE]" at bounding box center [143, 419] width 252 height 23
click at [256, 414] on input "[DATE]" at bounding box center [143, 419] width 252 height 23
type input "[DATE]"
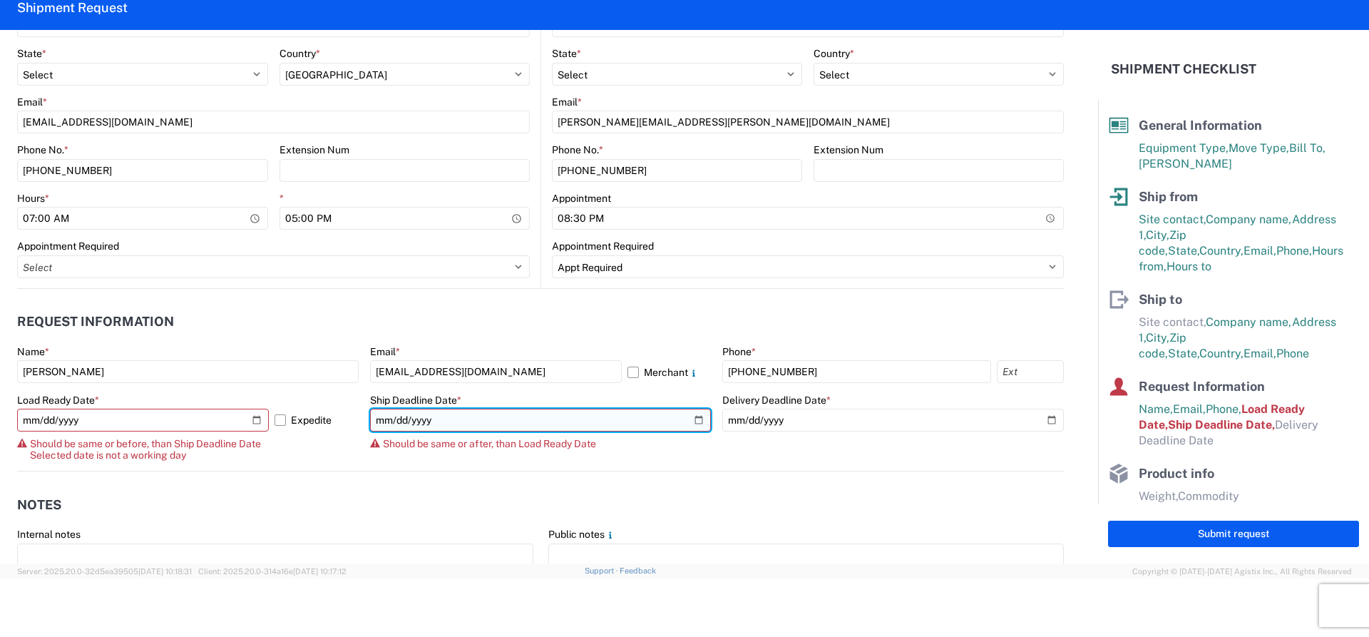
click at [440, 411] on input "[DATE]" at bounding box center [540, 419] width 341 height 23
type input "[DATE]"
